Goal: Information Seeking & Learning: Check status

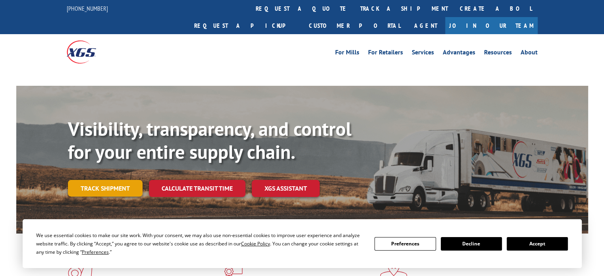
click at [114, 173] on div "Visibility, transparency, and control for your entire supply chain. Track shipm…" at bounding box center [328, 173] width 521 height 111
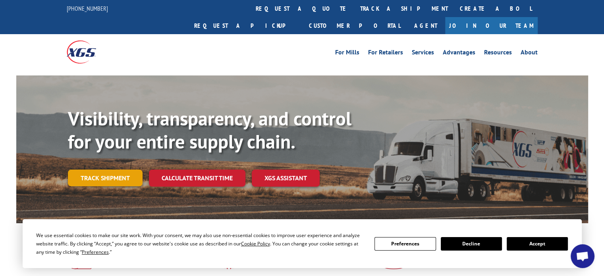
click at [122, 170] on link "Track shipment" at bounding box center [105, 178] width 75 height 17
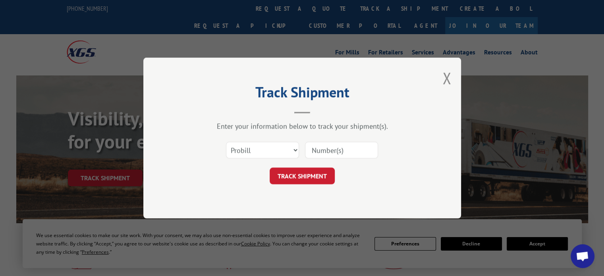
click at [314, 148] on input at bounding box center [341, 150] width 73 height 17
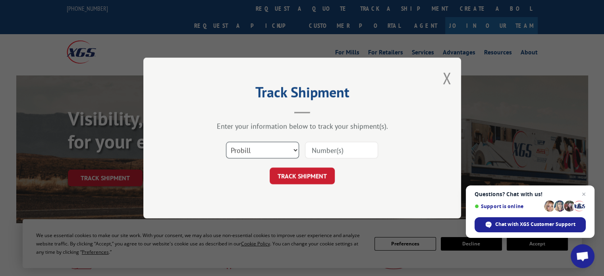
click at [263, 154] on select "Select category... Probill BOL PO" at bounding box center [262, 150] width 73 height 17
click at [226, 142] on select "Select category... Probill BOL PO" at bounding box center [262, 150] width 73 height 17
click at [277, 150] on select "Select category... Probill BOL PO" at bounding box center [262, 150] width 73 height 17
select select "probill"
click at [226, 142] on select "Select category... Probill BOL PO" at bounding box center [262, 150] width 73 height 17
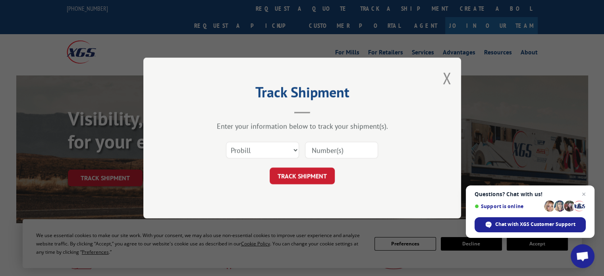
click at [342, 144] on input at bounding box center [341, 150] width 73 height 17
click at [362, 155] on input at bounding box center [341, 150] width 73 height 17
paste input "17589800"
type input "17589800"
click at [320, 175] on button "TRACK SHIPMENT" at bounding box center [302, 176] width 65 height 17
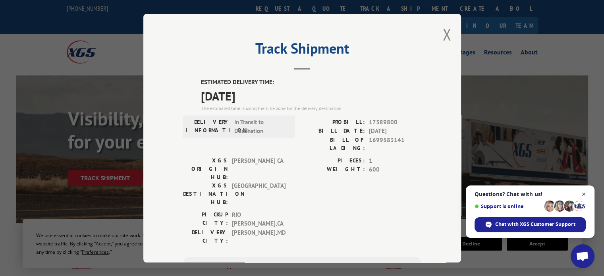
click at [582, 193] on span "Open chat" at bounding box center [584, 195] width 10 height 10
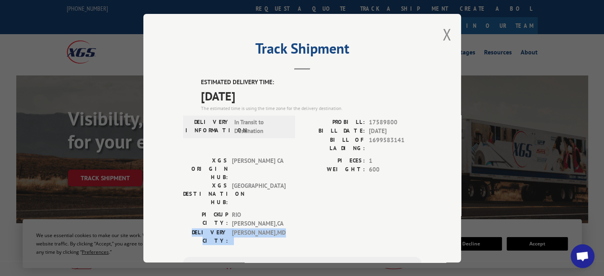
drag, startPoint x: 318, startPoint y: 185, endPoint x: 263, endPoint y: 191, distance: 56.0
click at [263, 210] on div "PICKUP CITY: [GEOGRAPHIC_DATA] , [GEOGRAPHIC_DATA] DELIVERY CITY: [GEOGRAPHIC_D…" at bounding box center [302, 229] width 238 height 39
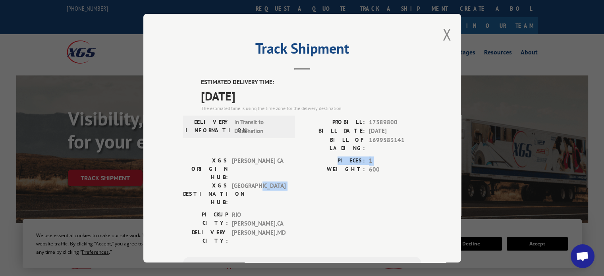
drag, startPoint x: 263, startPoint y: 191, endPoint x: 293, endPoint y: 175, distance: 33.9
click at [293, 175] on div "XGS ORIGIN HUB: TRACY CA XGS DESTINATION HUB: [GEOGRAPHIC_DATA] PIECES: 1 WEIGH…" at bounding box center [302, 183] width 238 height 54
click at [282, 228] on span "[PERSON_NAME] , MD" at bounding box center [259, 236] width 54 height 17
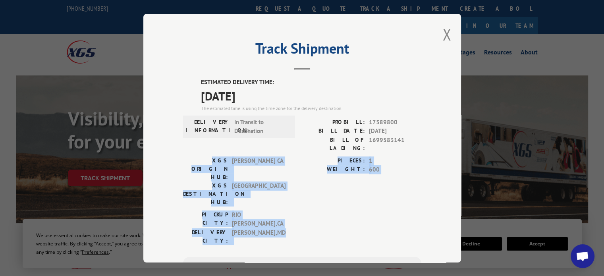
drag, startPoint x: 282, startPoint y: 195, endPoint x: 180, endPoint y: 154, distance: 110.5
click at [180, 154] on div "Track Shipment ESTIMATED DELIVERY TIME: [DATE] The estimated time is using the …" at bounding box center [302, 138] width 318 height 249
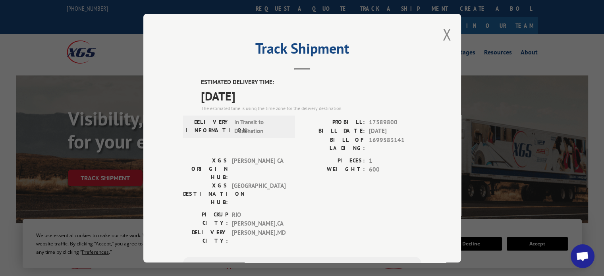
drag, startPoint x: 317, startPoint y: 200, endPoint x: 302, endPoint y: 198, distance: 14.9
click at [302, 198] on div "ESTIMATED DELIVERY TIME: [DATE] The estimated time is using the time zone for t…" at bounding box center [302, 221] width 238 height 287
click at [302, 210] on div "PICKUP CITY: [GEOGRAPHIC_DATA] , [GEOGRAPHIC_DATA] DELIVERY CITY: [GEOGRAPHIC_D…" at bounding box center [302, 229] width 238 height 39
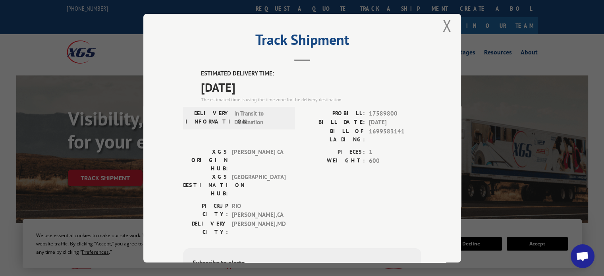
scroll to position [8, 0]
click at [449, 23] on div "Track Shipment ESTIMATED DELIVERY TIME: [DATE] The estimated time is using the …" at bounding box center [302, 138] width 318 height 249
click at [445, 23] on button "Close modal" at bounding box center [447, 25] width 9 height 21
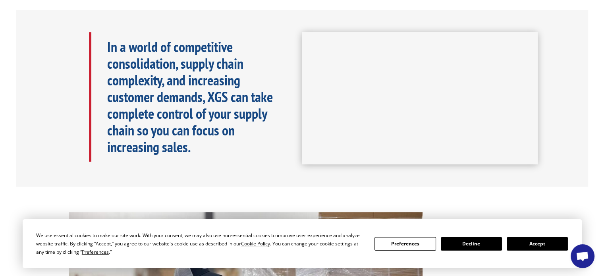
scroll to position [375, 0]
